Goal: Task Accomplishment & Management: Use online tool/utility

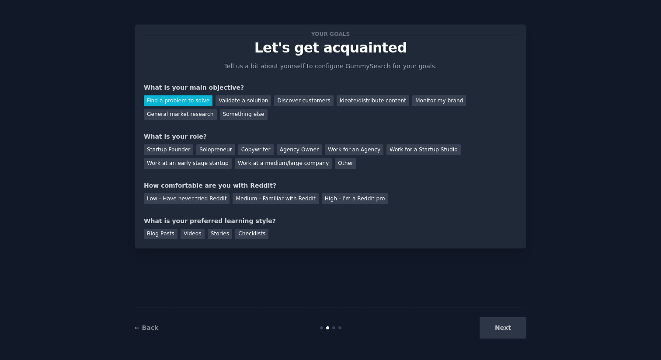
click at [501, 331] on div "Next" at bounding box center [460, 327] width 131 height 21
click at [509, 329] on div "Next" at bounding box center [460, 327] width 131 height 21
click at [320, 67] on p "Tell us a bit about yourself to configure GummySearch for your goals." at bounding box center [330, 66] width 220 height 9
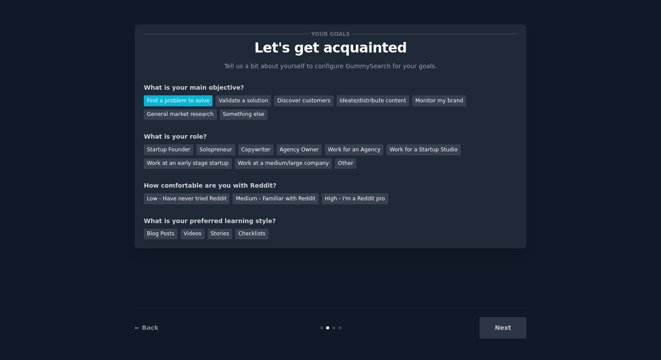
click at [186, 101] on div "Find a problem to solve" at bounding box center [178, 100] width 69 height 11
click at [243, 150] on div "Copywriter" at bounding box center [255, 149] width 35 height 11
click at [356, 201] on div "High - I'm a Reddit pro" at bounding box center [355, 198] width 66 height 11
click at [191, 236] on div "Videos" at bounding box center [192, 233] width 24 height 11
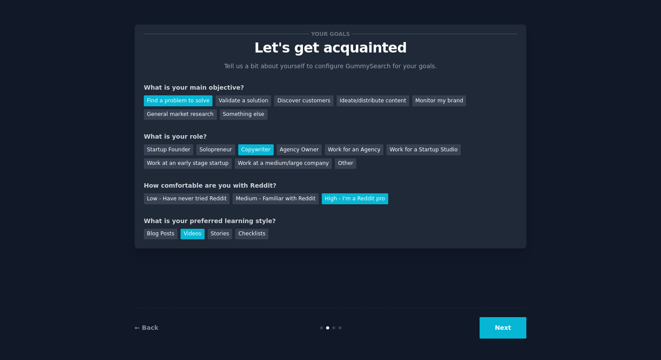
click at [514, 327] on button "Next" at bounding box center [502, 327] width 47 height 21
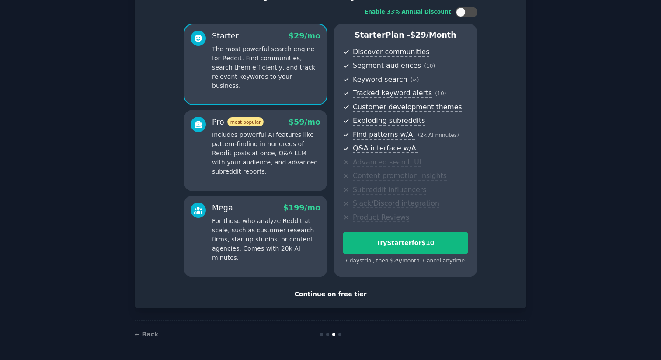
scroll to position [54, 0]
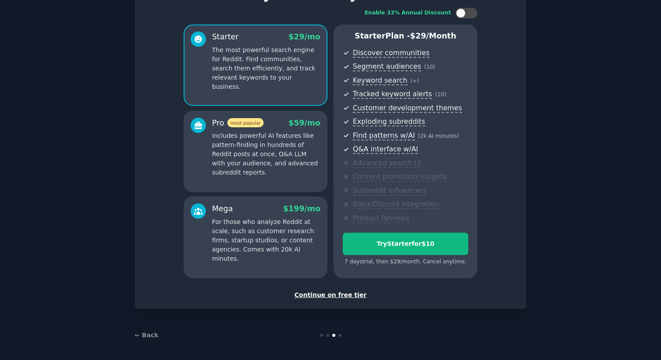
click at [326, 295] on div "Continue on free tier" at bounding box center [330, 294] width 373 height 9
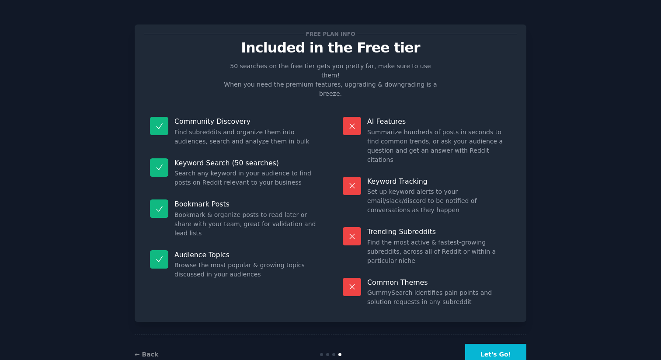
click at [495, 343] on button "Let's Go!" at bounding box center [495, 353] width 61 height 21
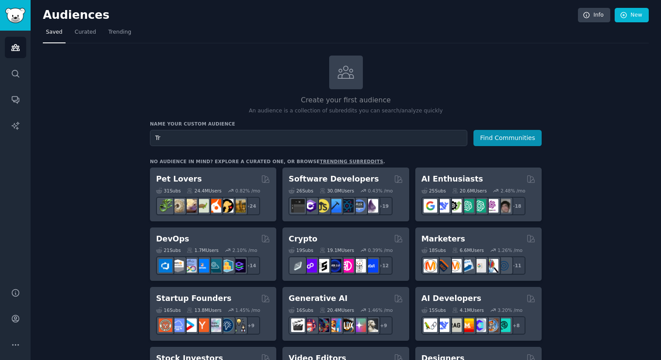
type input "T"
type input "clause 2026"
click at [473, 130] on button "Find Communities" at bounding box center [507, 138] width 68 height 16
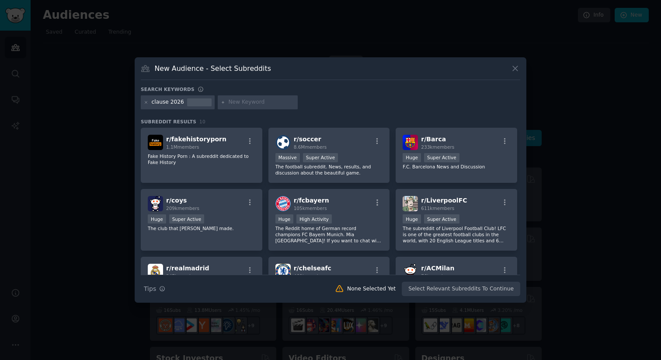
click at [515, 69] on icon at bounding box center [514, 68] width 5 height 5
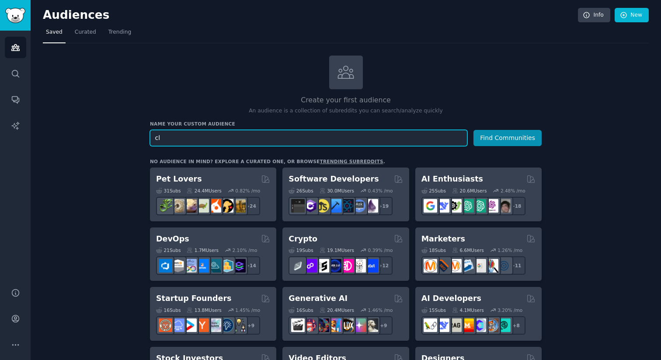
type input "c"
type input "salaires"
click at [473, 130] on button "Find Communities" at bounding box center [507, 138] width 68 height 16
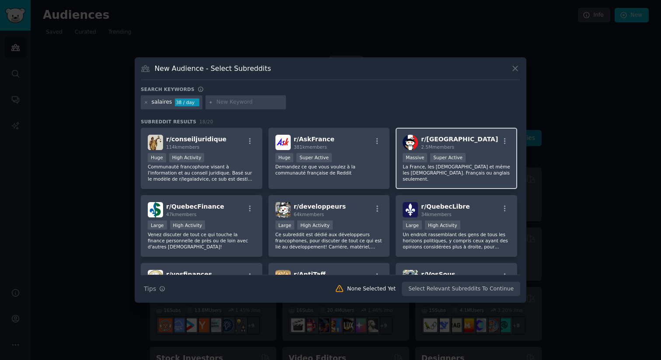
click at [452, 141] on h2 "r/ france 2.5M members" at bounding box center [459, 142] width 77 height 15
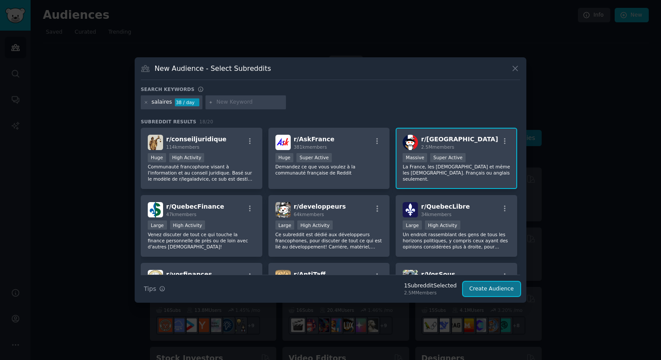
click at [488, 292] on button "Create Audience" at bounding box center [492, 288] width 58 height 15
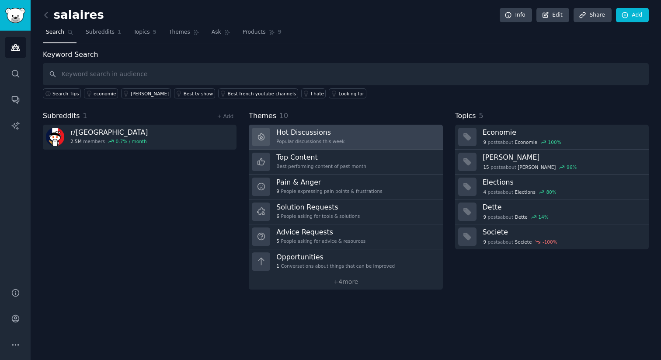
click at [348, 134] on link "Hot Discussions Popular discussions this week" at bounding box center [346, 137] width 194 height 25
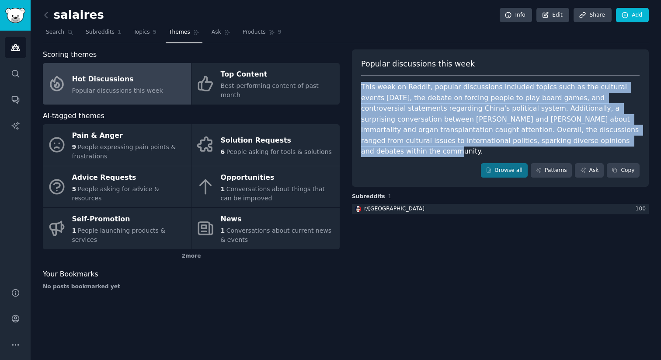
drag, startPoint x: 557, startPoint y: 141, endPoint x: 352, endPoint y: 75, distance: 215.7
click at [352, 75] on div "Popular discussions this week This week on Reddit, popular discussions included…" at bounding box center [500, 118] width 297 height 138
copy div "This week on Reddit, popular discussions included topics such as the cultural e…"
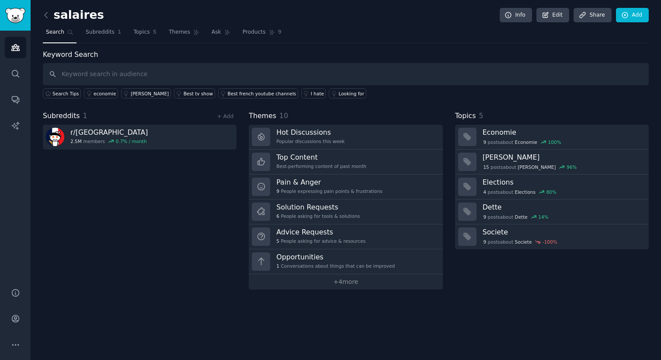
click at [120, 73] on input "text" at bounding box center [345, 74] width 605 height 22
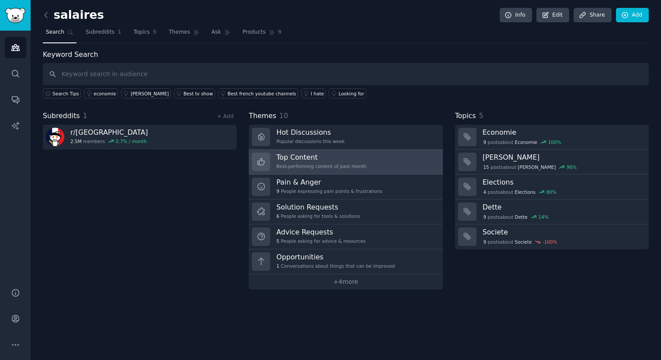
click at [358, 156] on h3 "Top Content" at bounding box center [321, 156] width 90 height 9
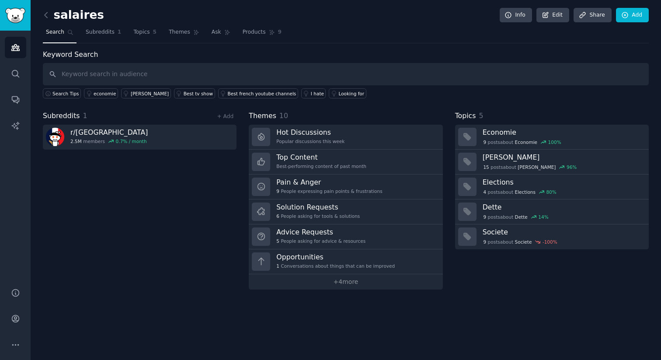
click at [149, 74] on input "text" at bounding box center [345, 74] width 605 height 22
click at [90, 76] on input "text" at bounding box center [345, 74] width 605 height 22
type input "stratégier"
